Goal: Task Accomplishment & Management: Manage account settings

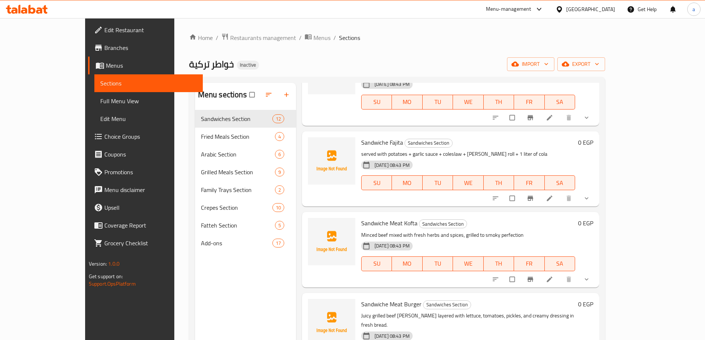
scroll to position [518, 0]
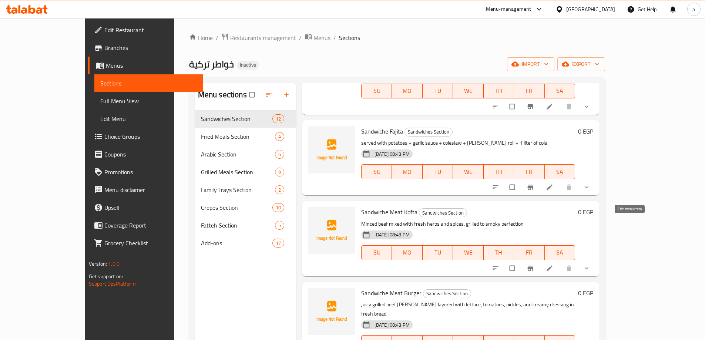
click at [554, 265] on icon at bounding box center [549, 268] width 7 height 7
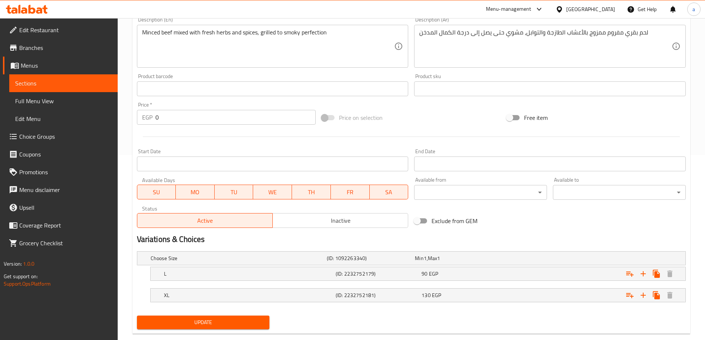
scroll to position [200, 0]
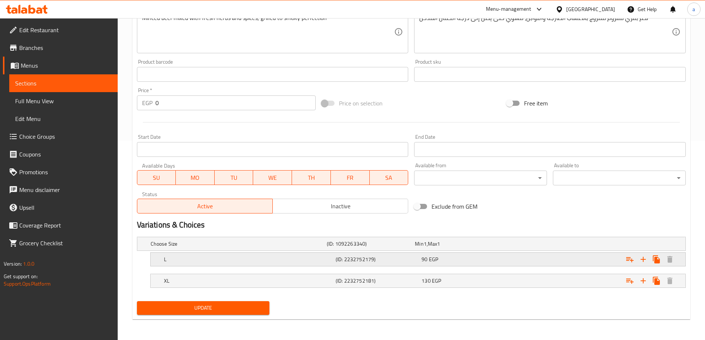
click at [354, 248] on h5 "(ID: 2232752179)" at bounding box center [369, 243] width 85 height 7
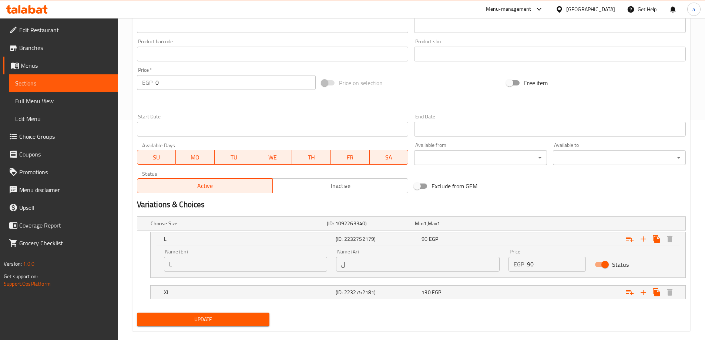
scroll to position [231, 0]
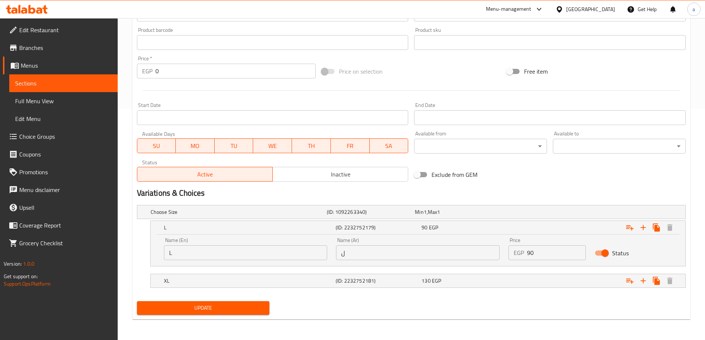
click at [362, 257] on input "ل" at bounding box center [418, 253] width 164 height 15
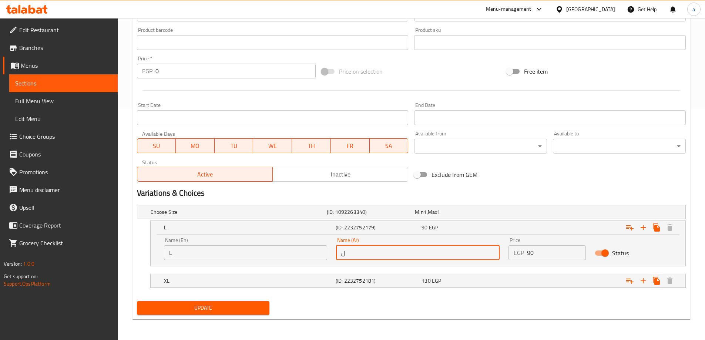
click at [362, 257] on input "ل" at bounding box center [418, 253] width 164 height 15
type input "لارج"
click at [482, 216] on div "130 EGP" at bounding box center [457, 211] width 85 height 7
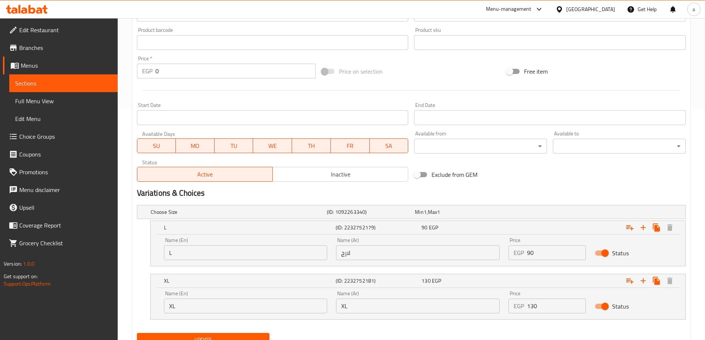
click at [387, 307] on input "XL" at bounding box center [418, 306] width 164 height 15
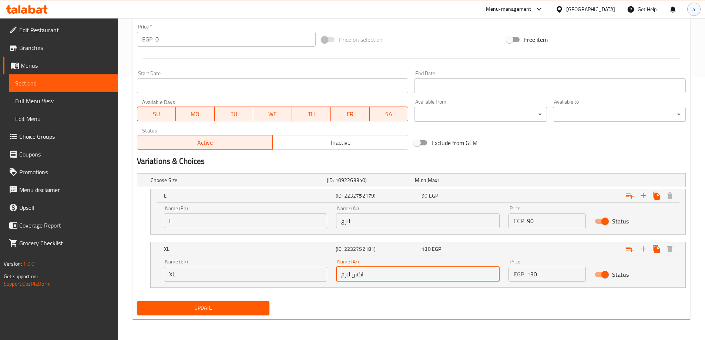
type input "اكس لارج"
click at [692, 10] on div "a" at bounding box center [694, 9] width 13 height 13
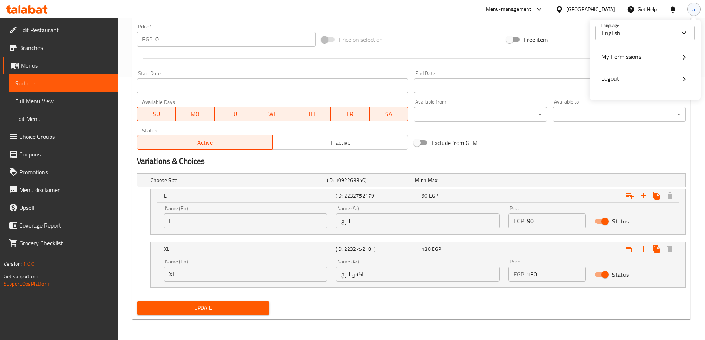
click at [692, 10] on div "a" at bounding box center [694, 9] width 13 height 13
